Goal: Find specific page/section: Find specific page/section

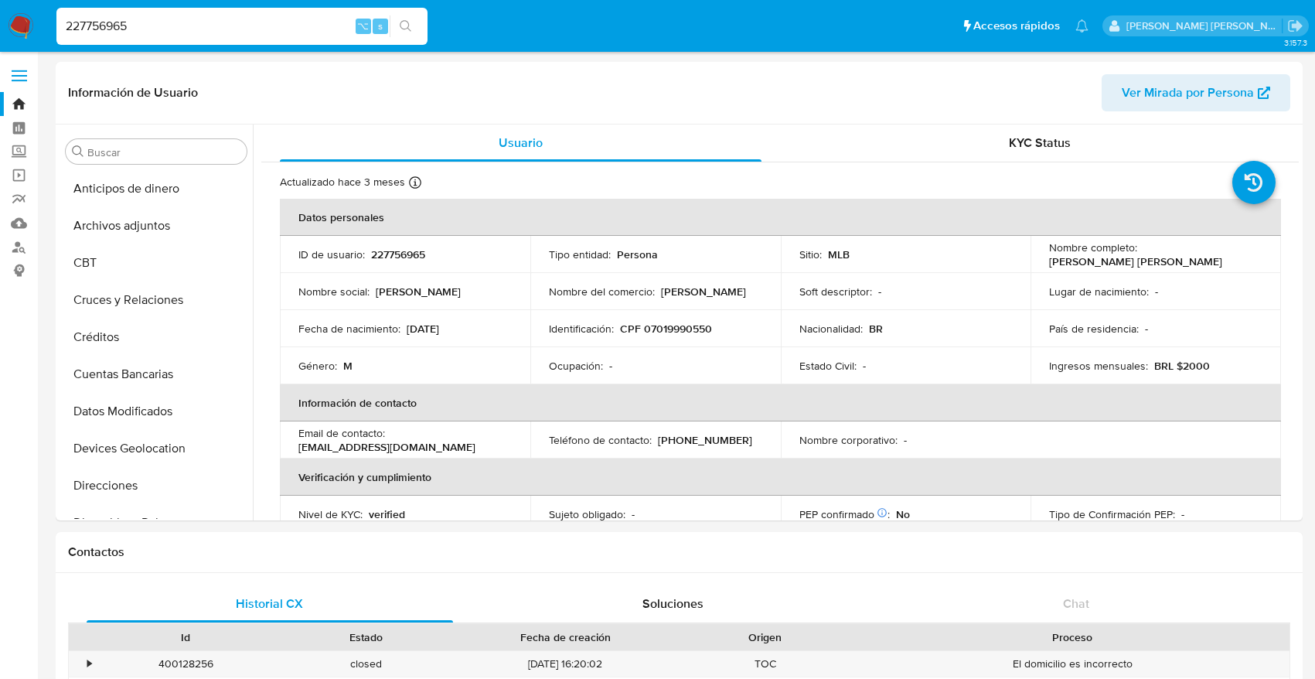
select select "10"
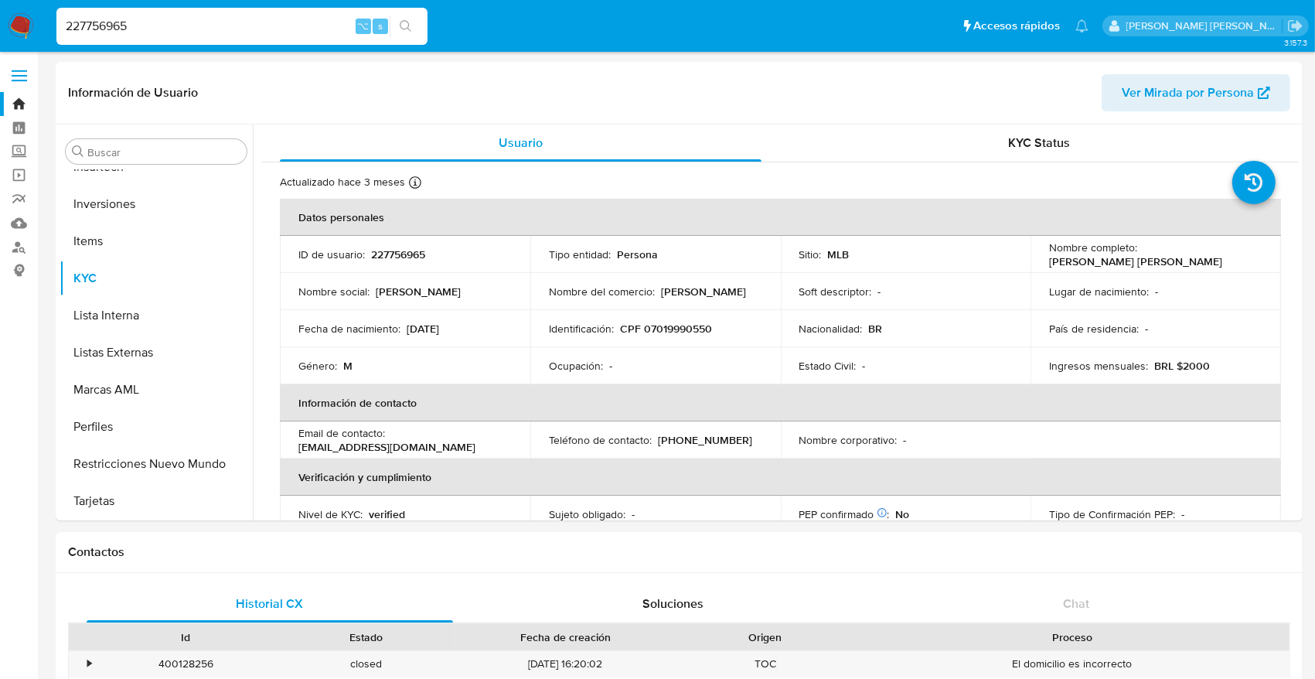
click at [39, 29] on nav "Pausado Ver notificaciones 227756965 ⌥ s Accesos rápidos Presiona las siguiente…" at bounding box center [657, 26] width 1315 height 52
type input "449337455"
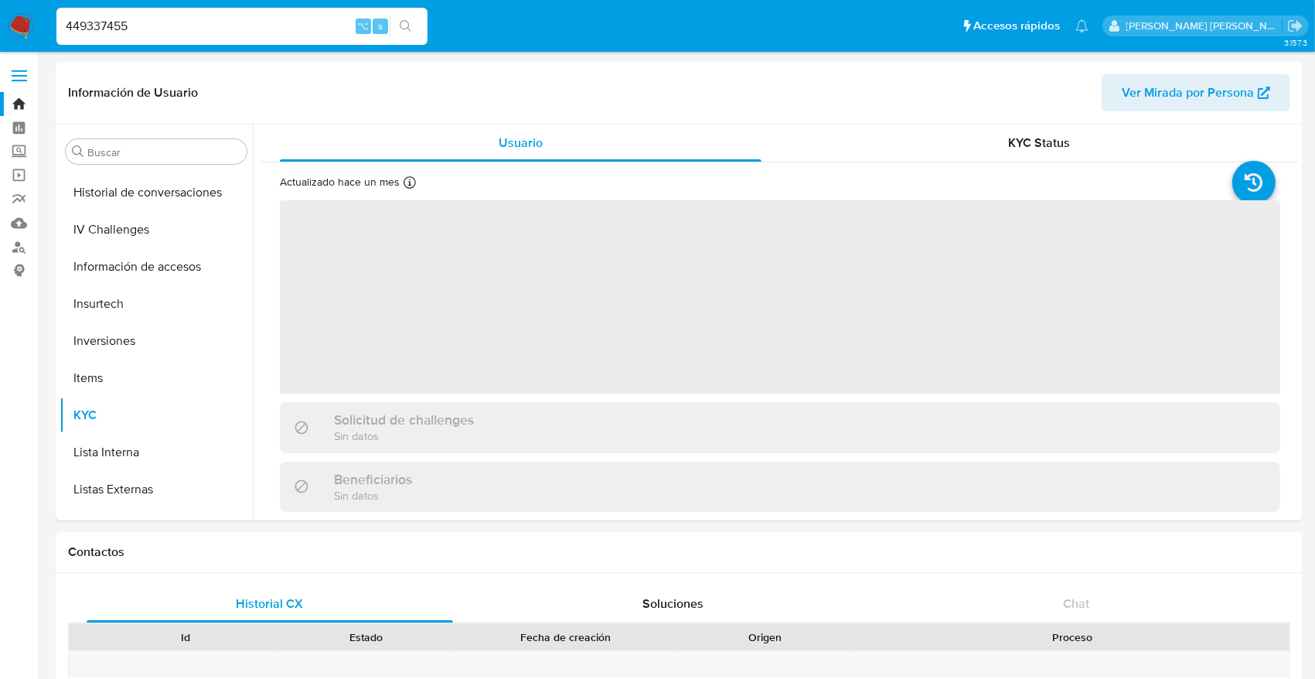
scroll to position [727, 0]
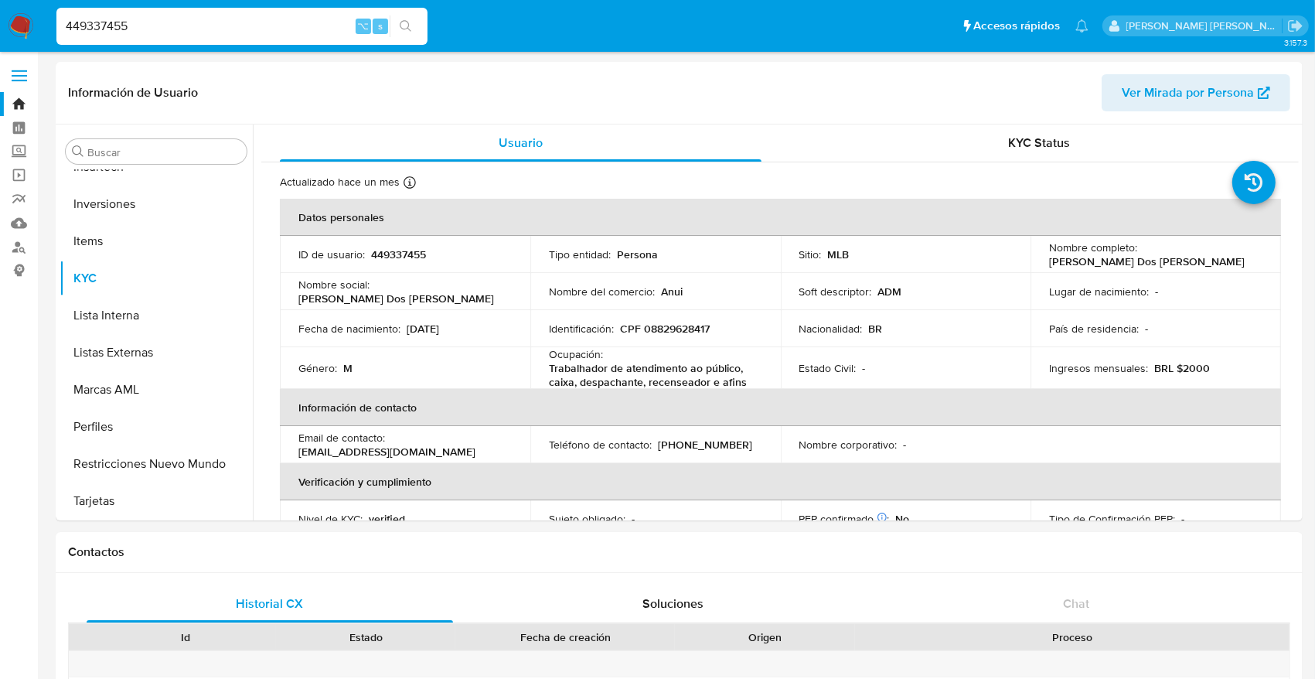
select select "10"
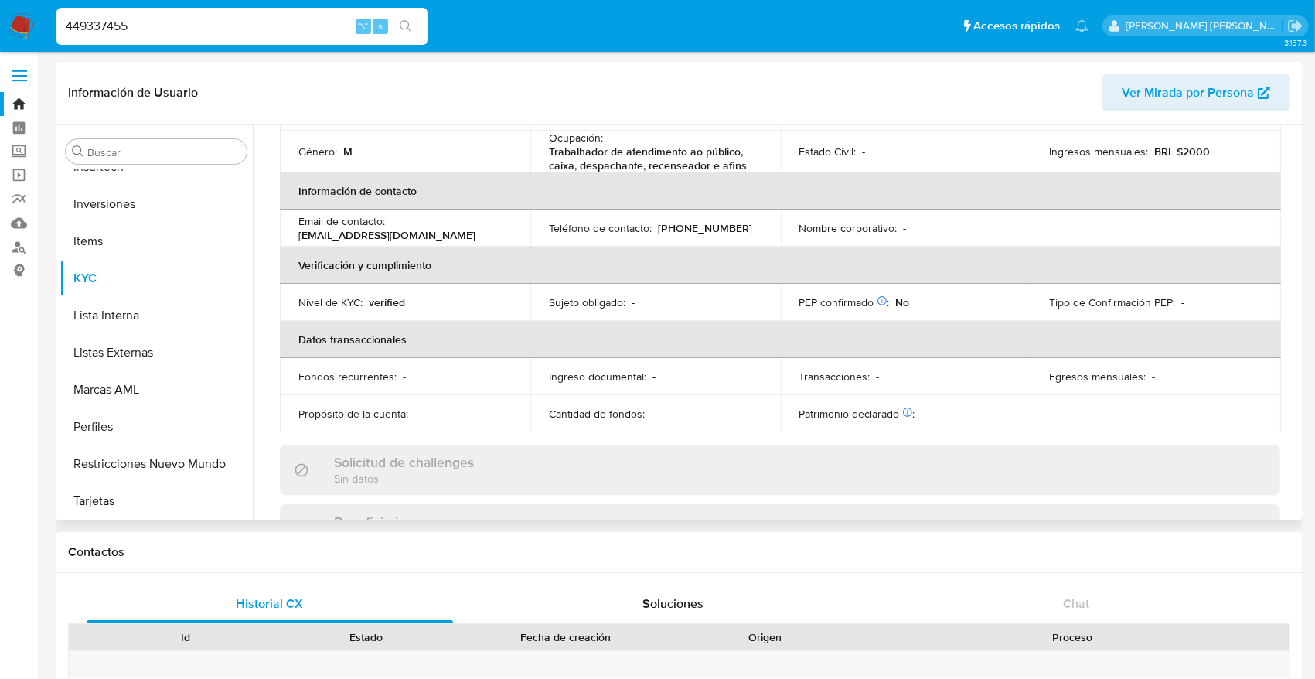
scroll to position [0, 0]
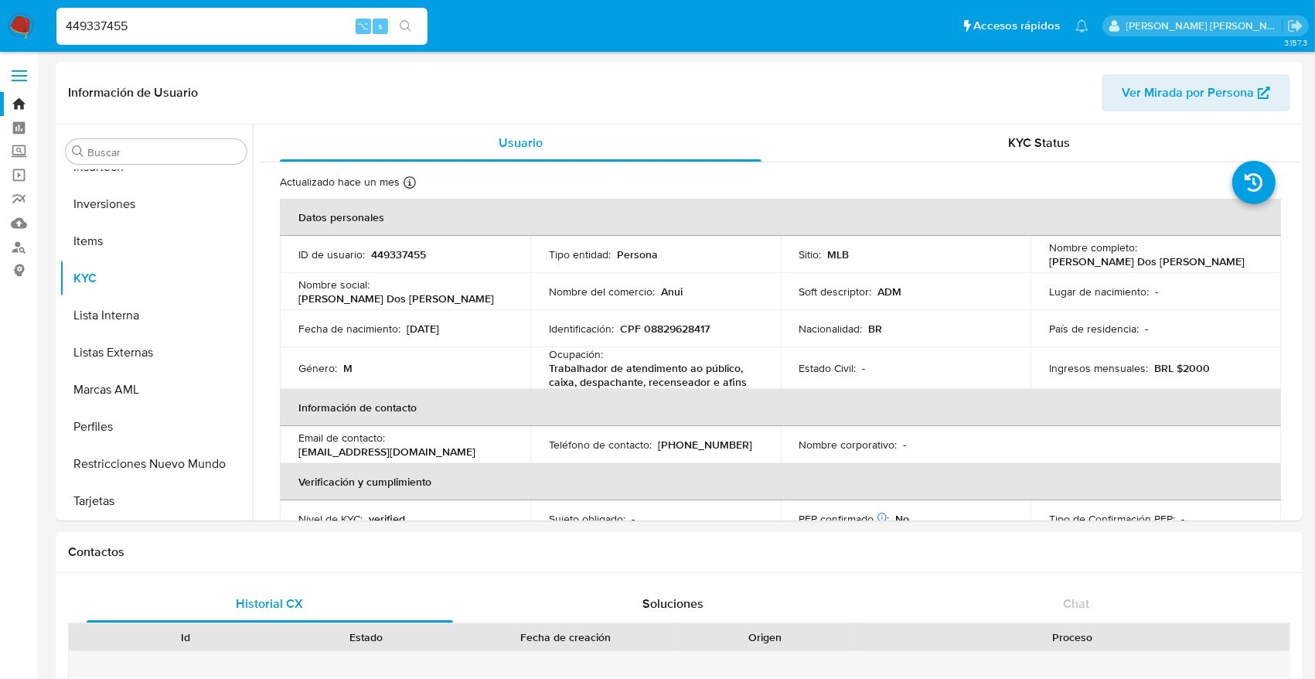
drag, startPoint x: 152, startPoint y: 22, endPoint x: 39, endPoint y: 18, distance: 112.9
click at [39, 18] on nav "Pausado Ver notificaciones 449337455 ⌥ s Accesos rápidos Presiona las siguiente…" at bounding box center [657, 26] width 1315 height 52
paste input "1314968"
type input "1314968"
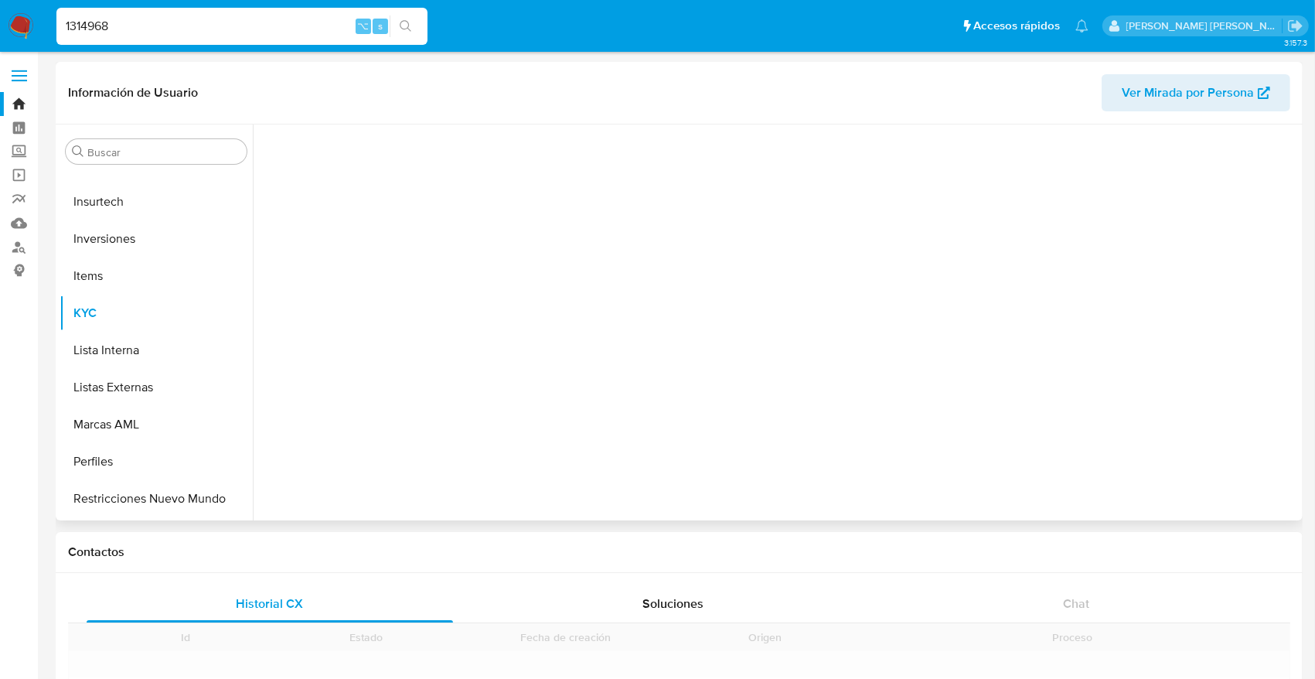
scroll to position [727, 0]
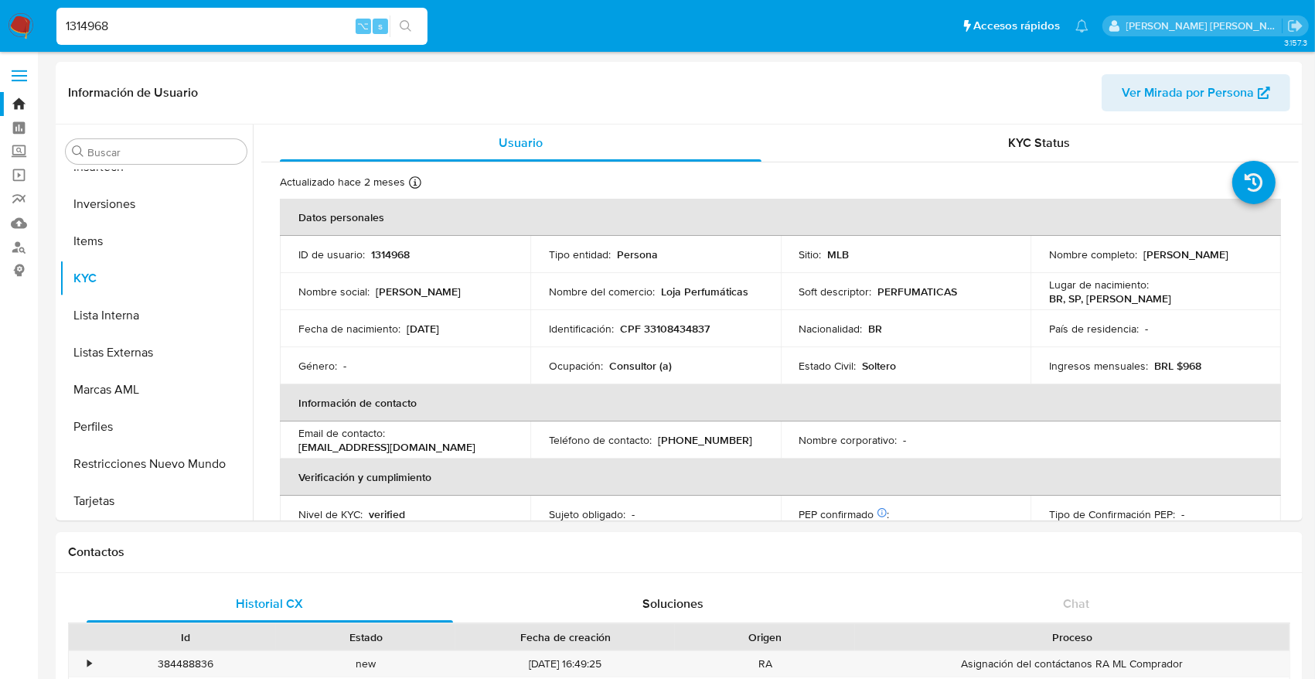
select select "10"
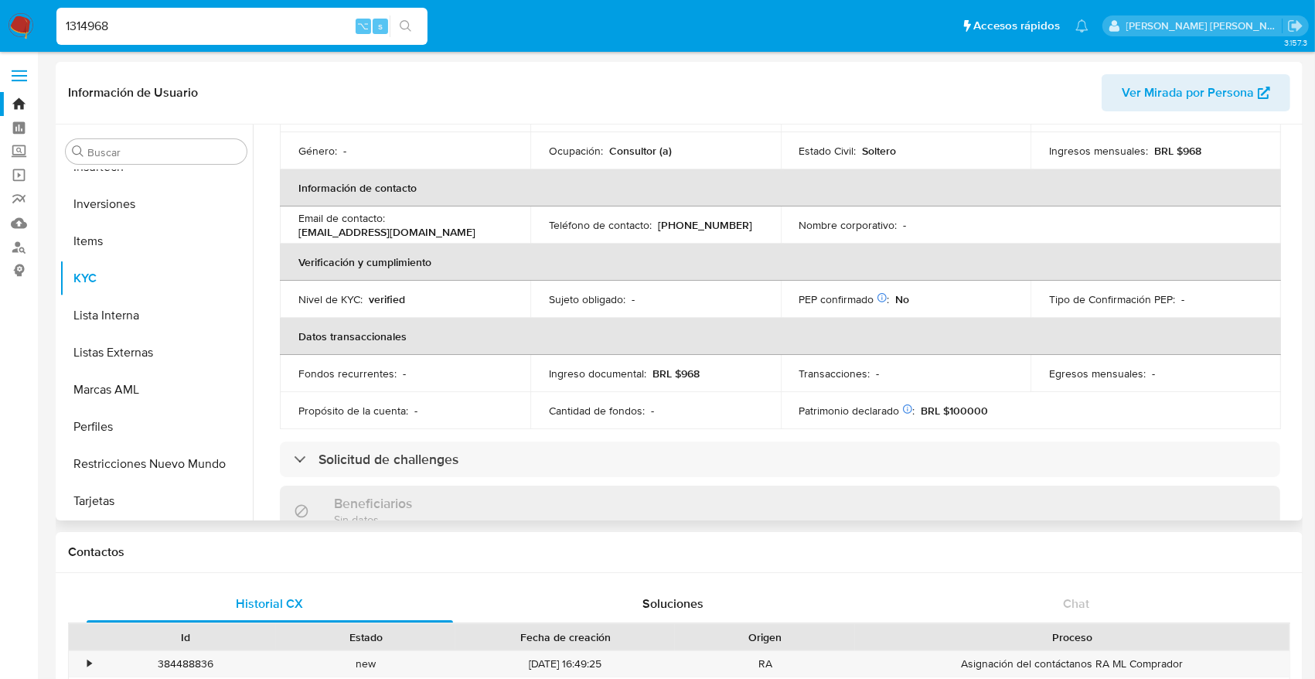
scroll to position [0, 0]
